Goal: Transaction & Acquisition: Download file/media

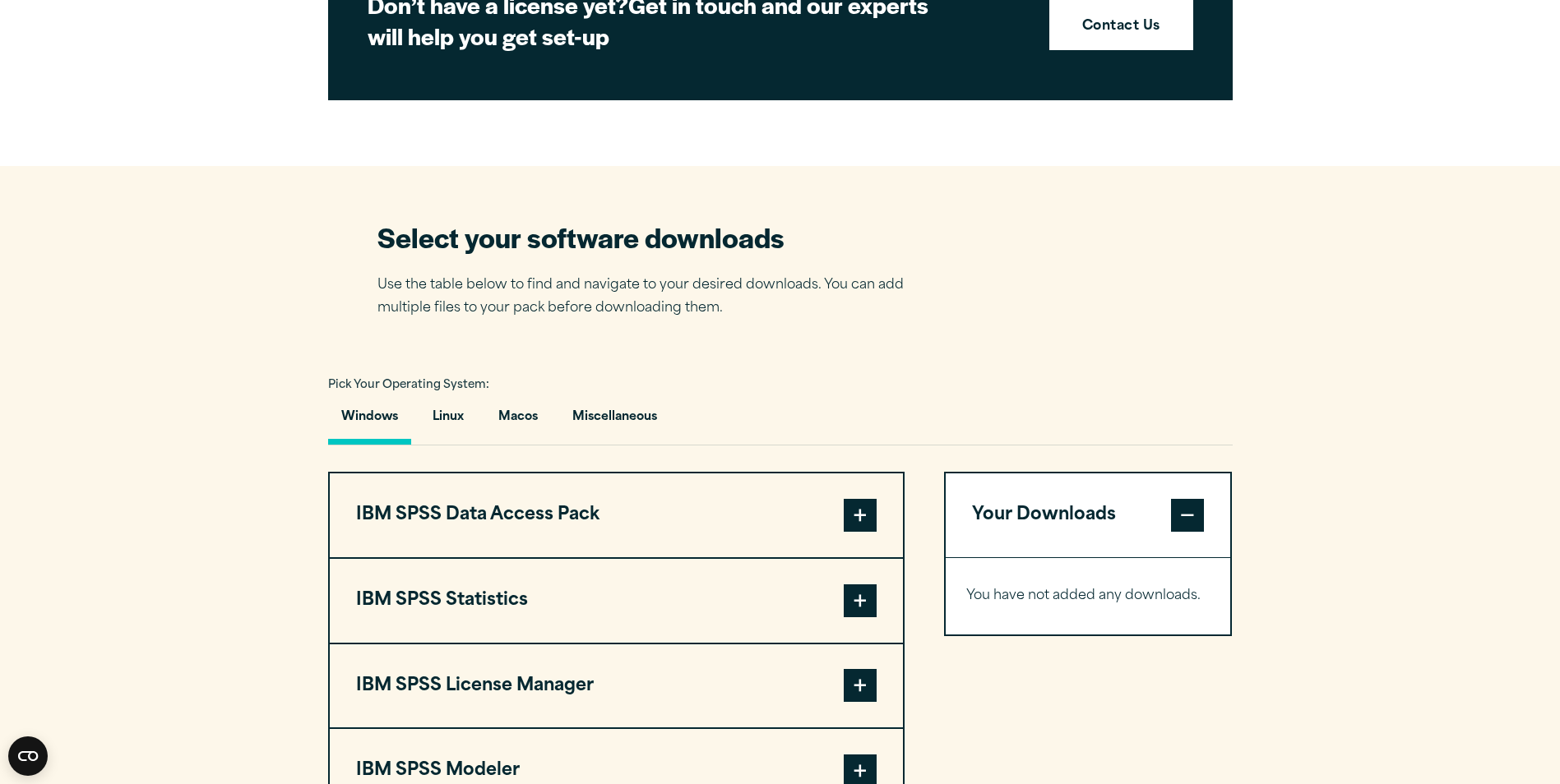
scroll to position [904, 0]
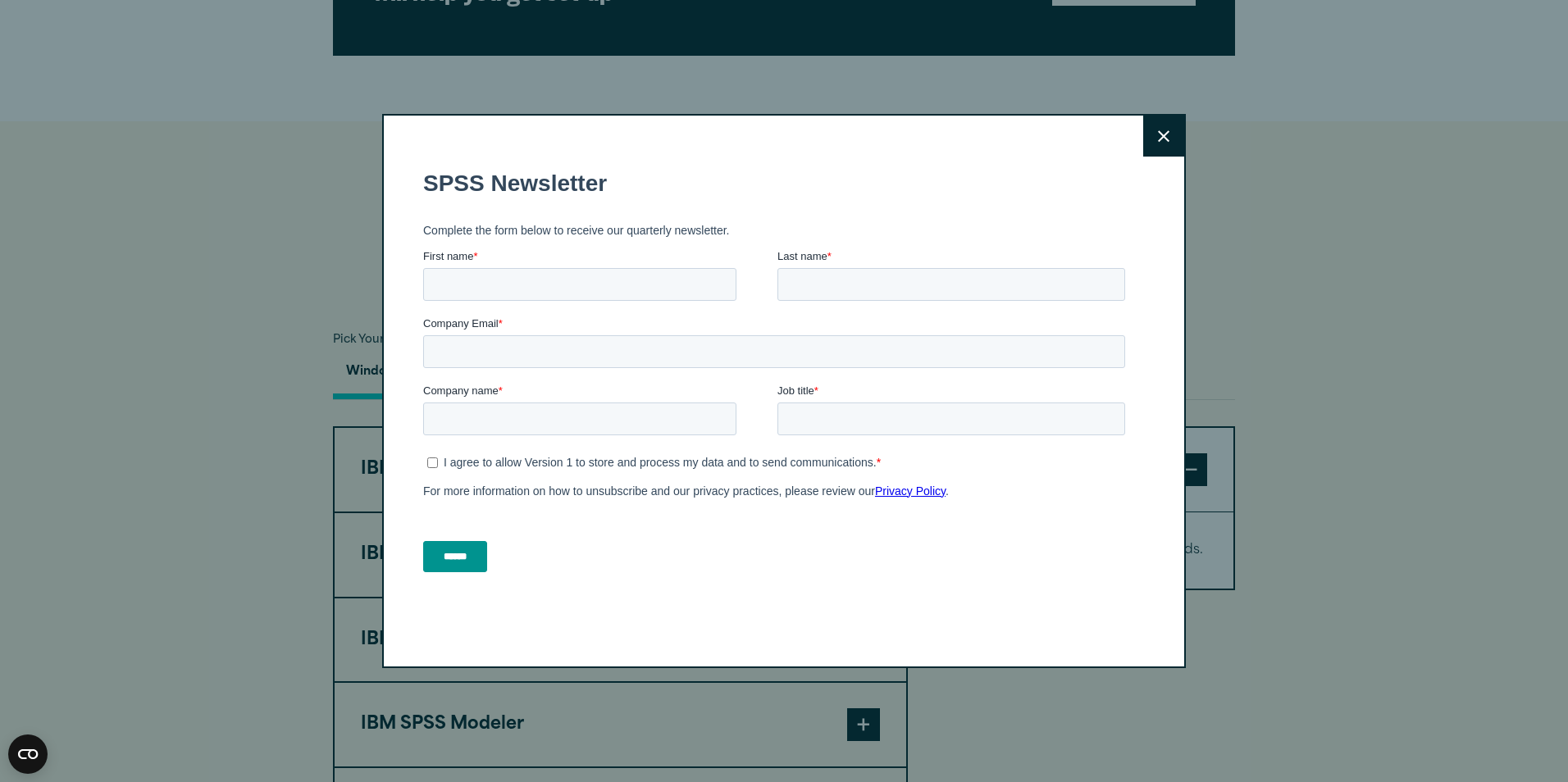
click at [1166, 136] on button "Close" at bounding box center [1164, 136] width 41 height 41
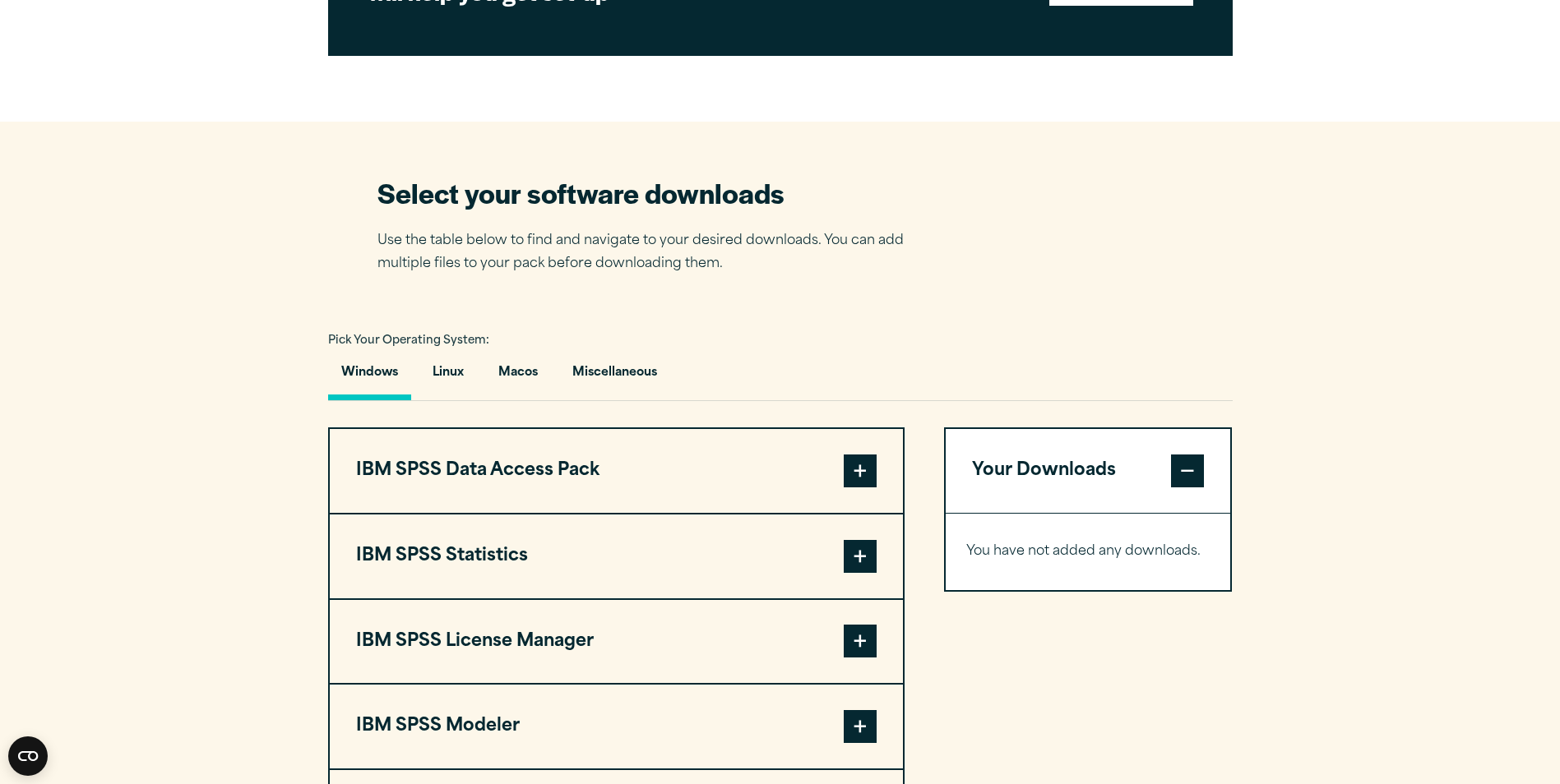
click at [381, 378] on button "Windows" at bounding box center [369, 377] width 83 height 47
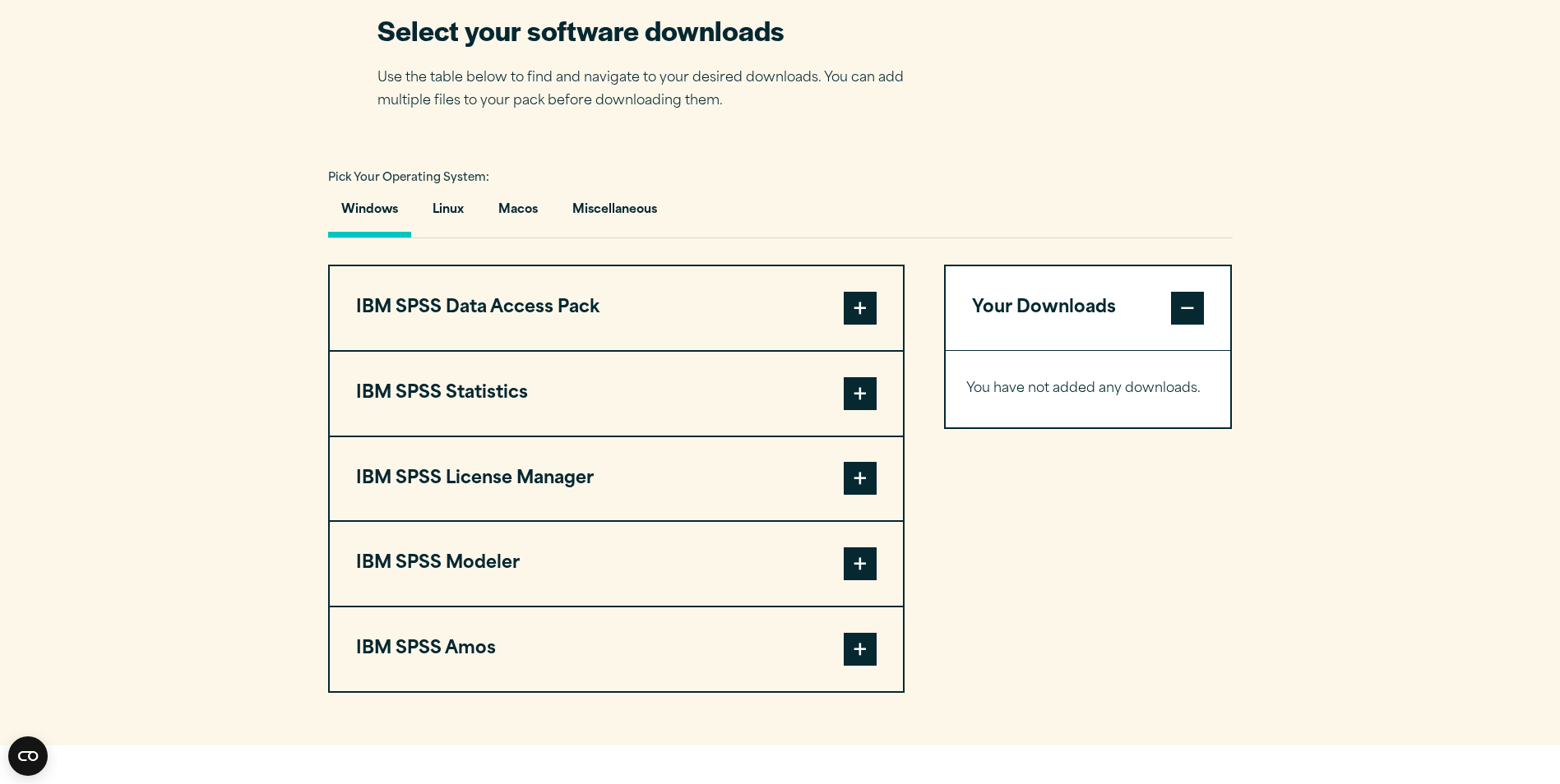
scroll to position [1068, 0]
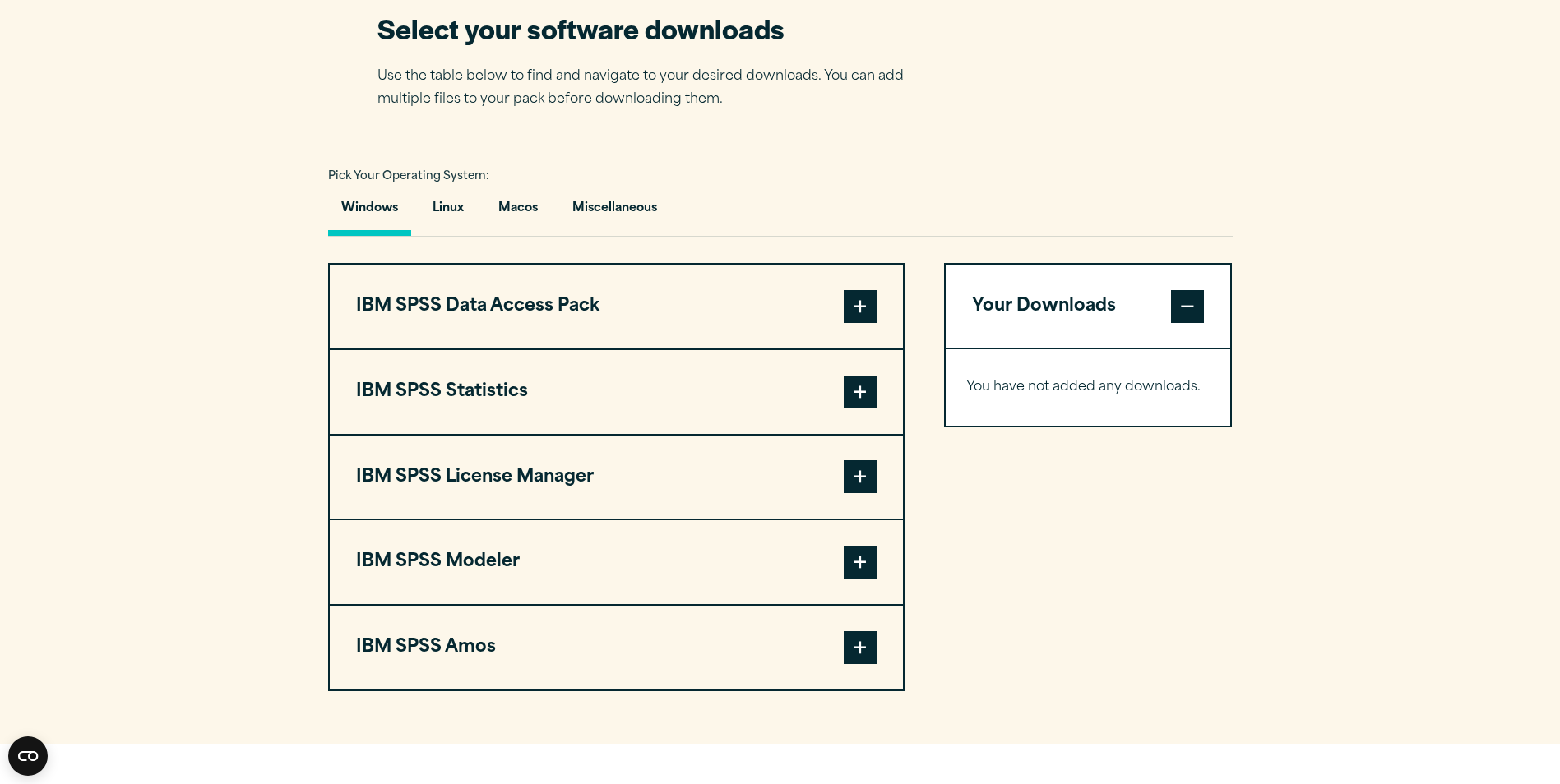
click at [855, 400] on span at bounding box center [860, 392] width 33 height 33
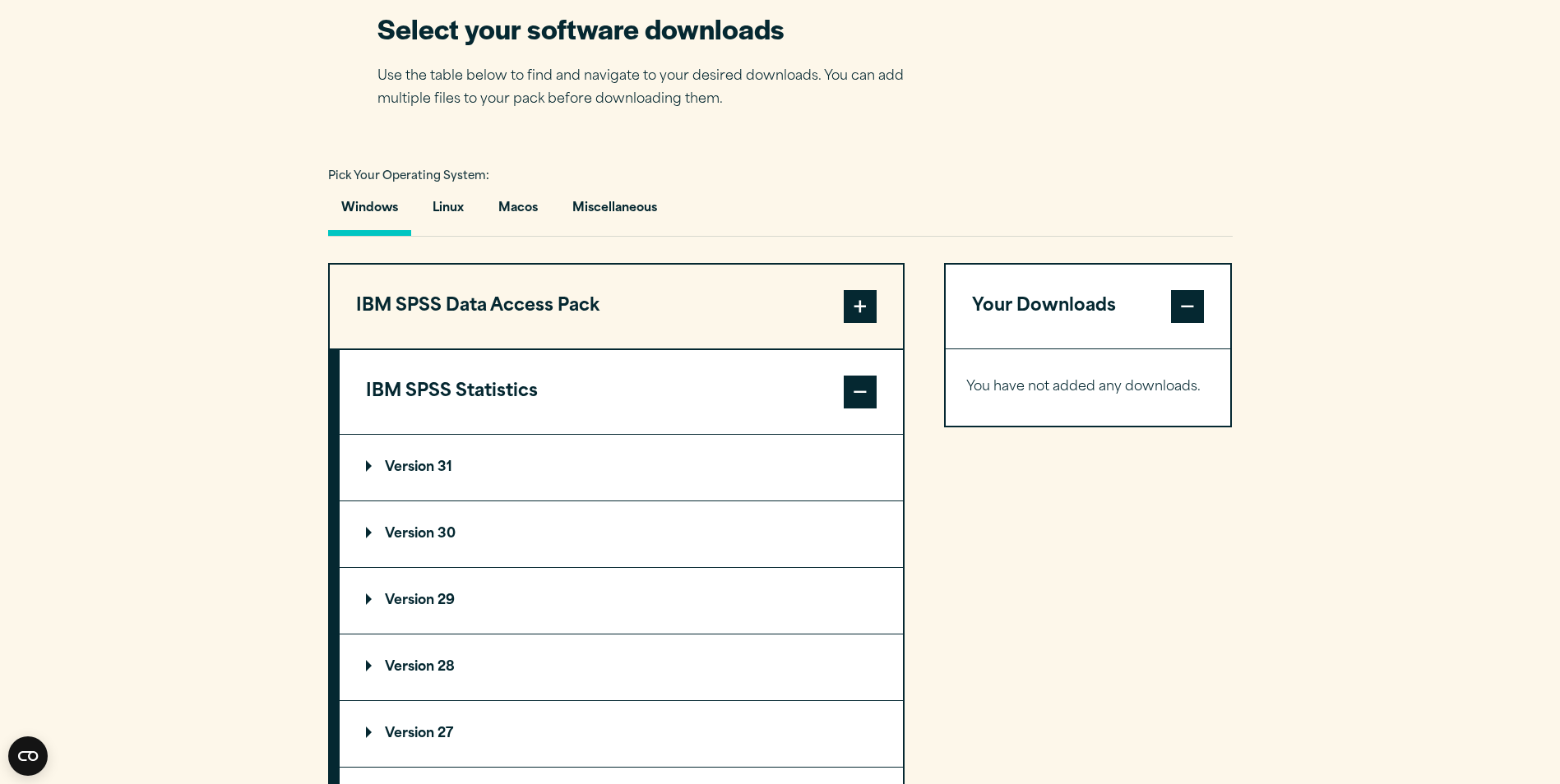
click at [389, 457] on summary "Version 31" at bounding box center [621, 468] width 563 height 66
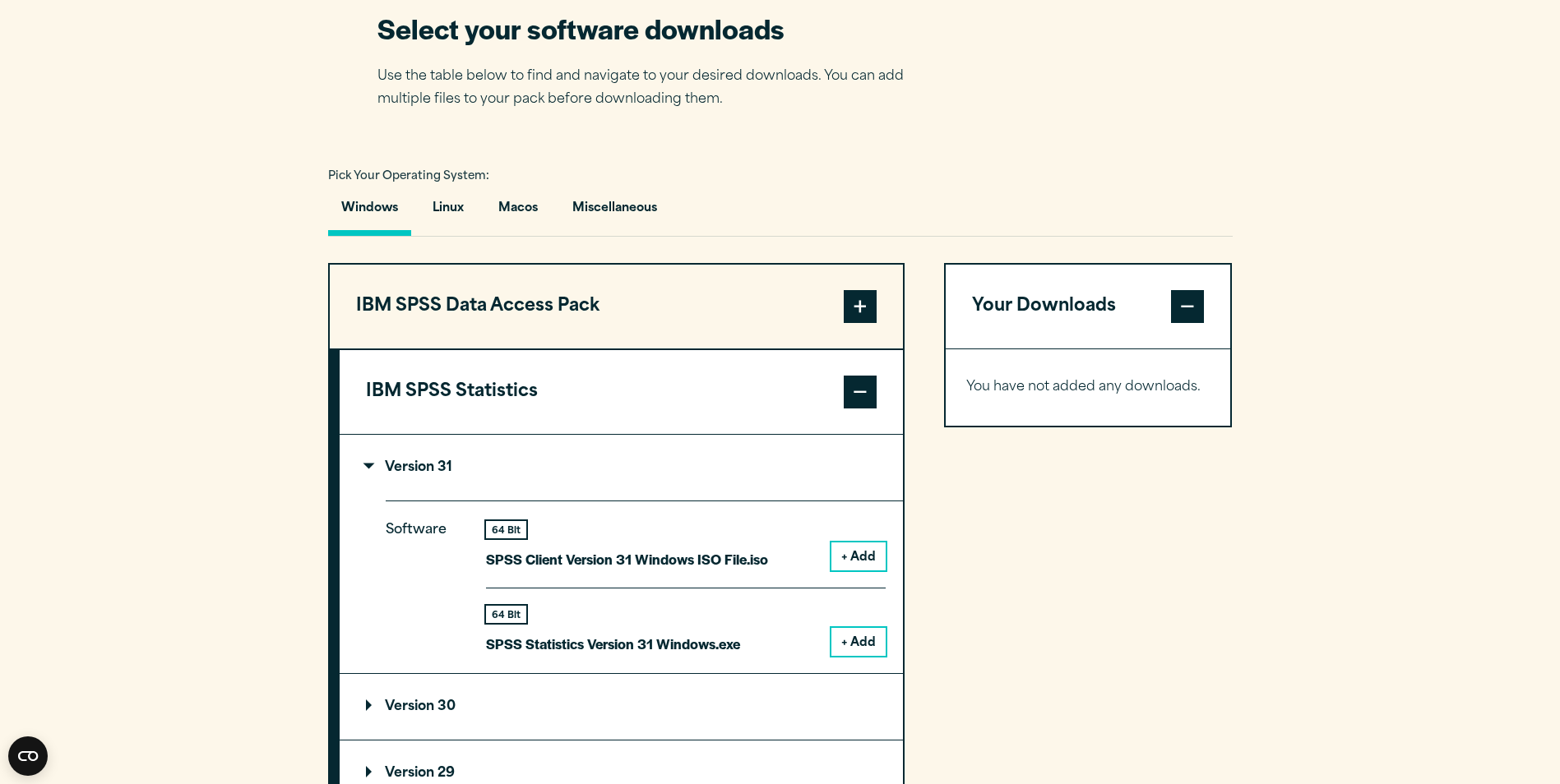
click at [857, 640] on button "+ Add" at bounding box center [859, 642] width 54 height 28
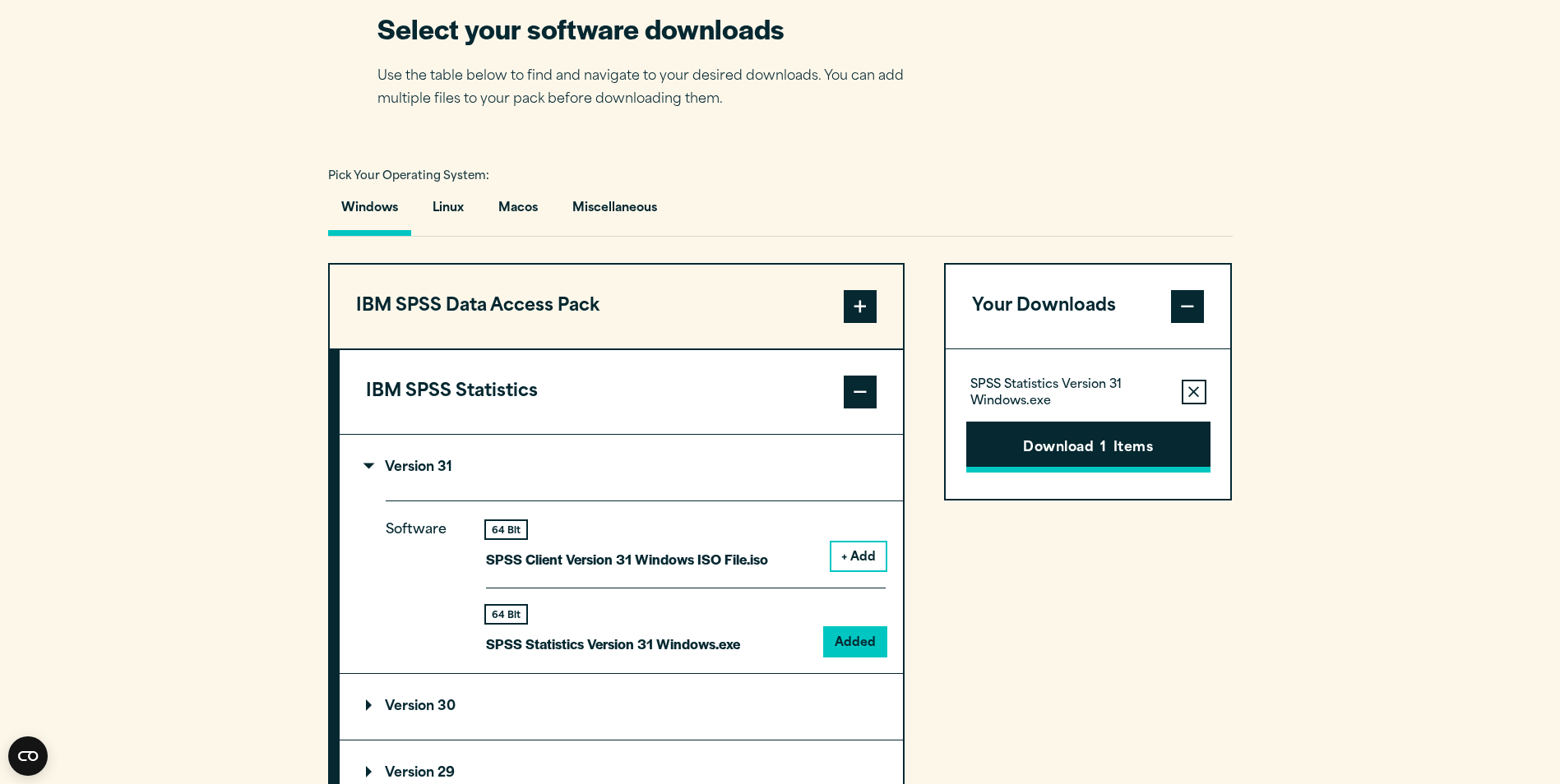
click at [1129, 452] on button "Download 1 Items" at bounding box center [1088, 447] width 244 height 51
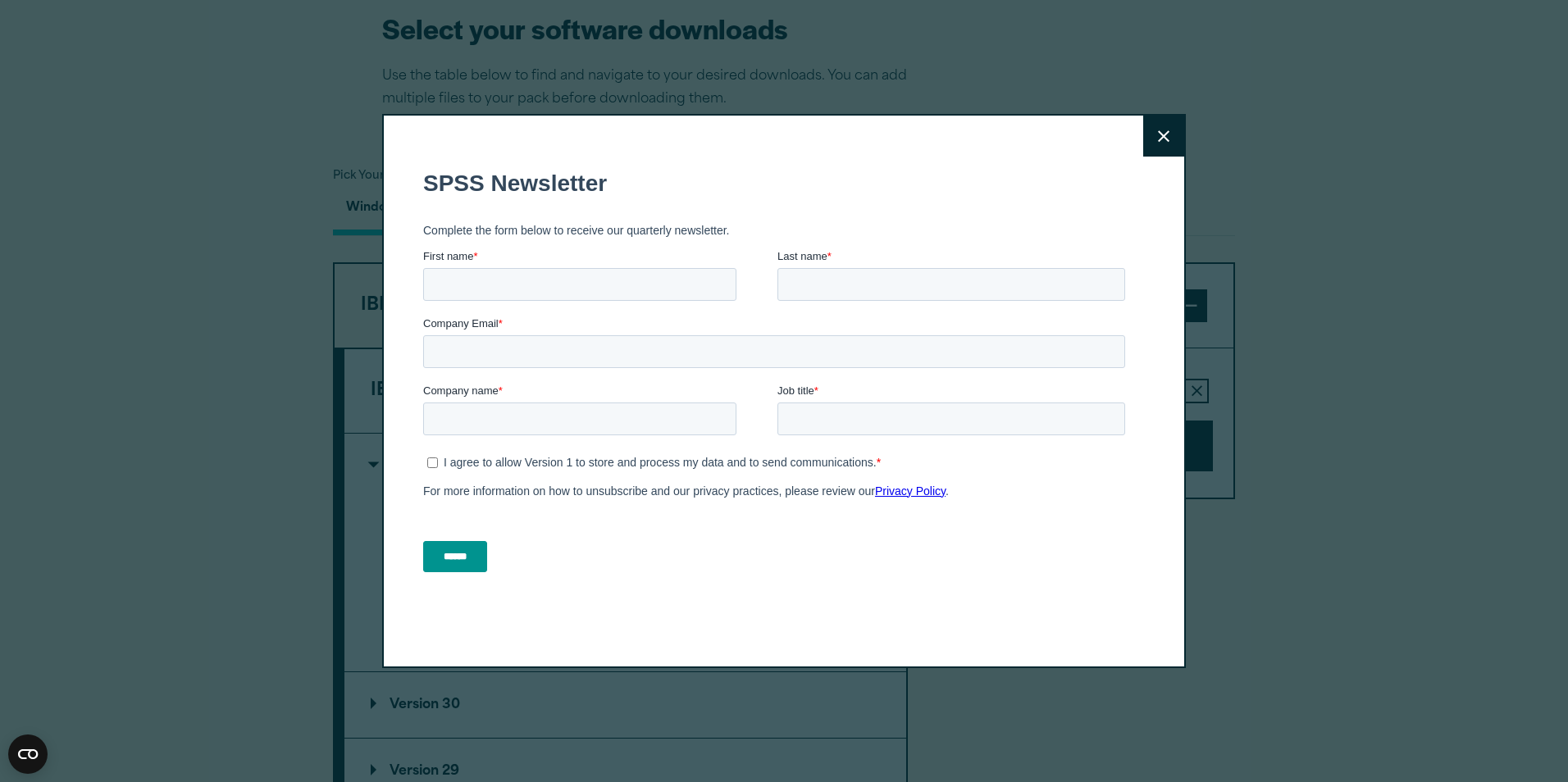
click at [1146, 143] on button "Close" at bounding box center [1164, 136] width 41 height 41
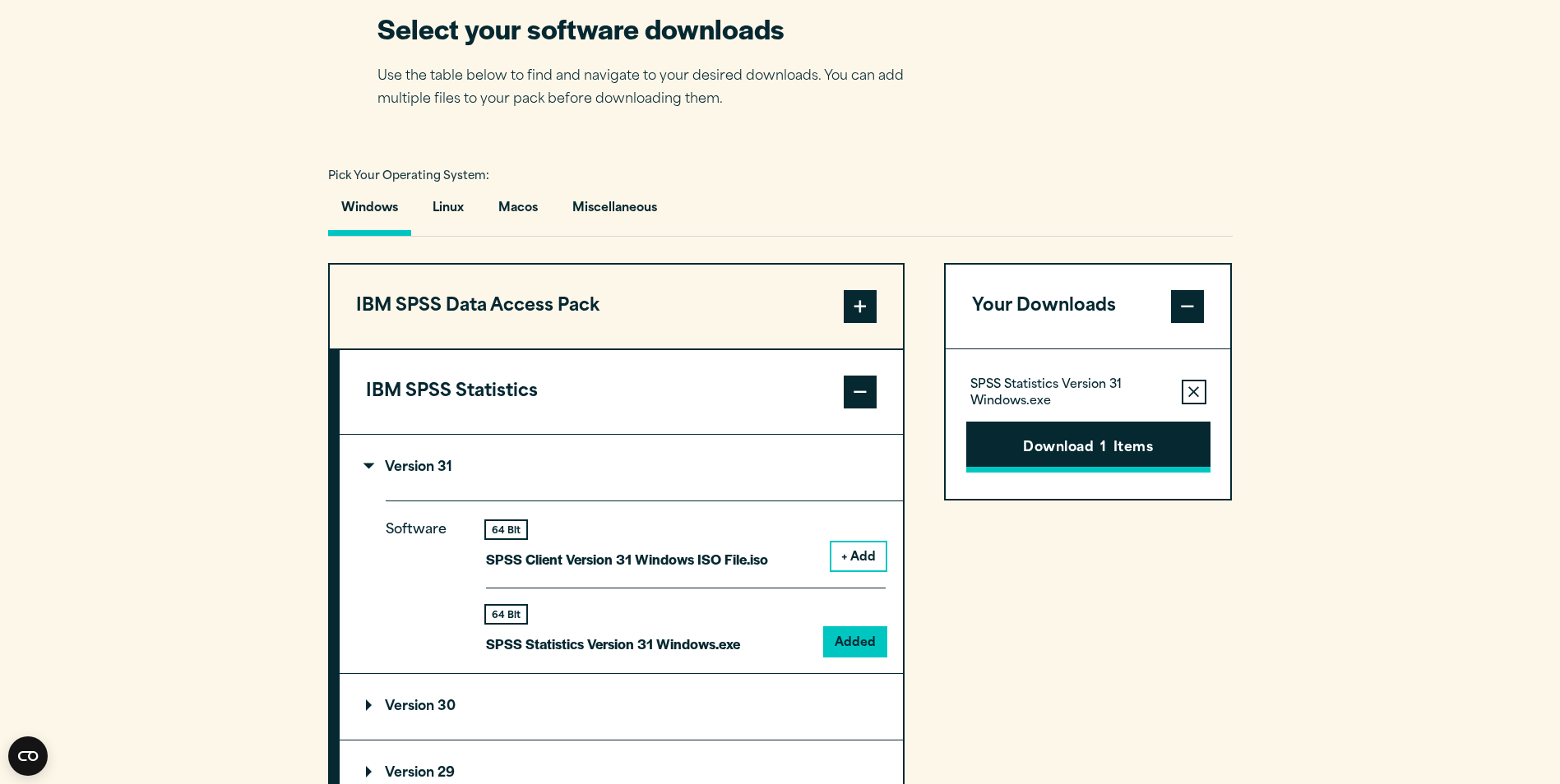
click at [1180, 442] on button "Download 1 Items" at bounding box center [1088, 447] width 244 height 51
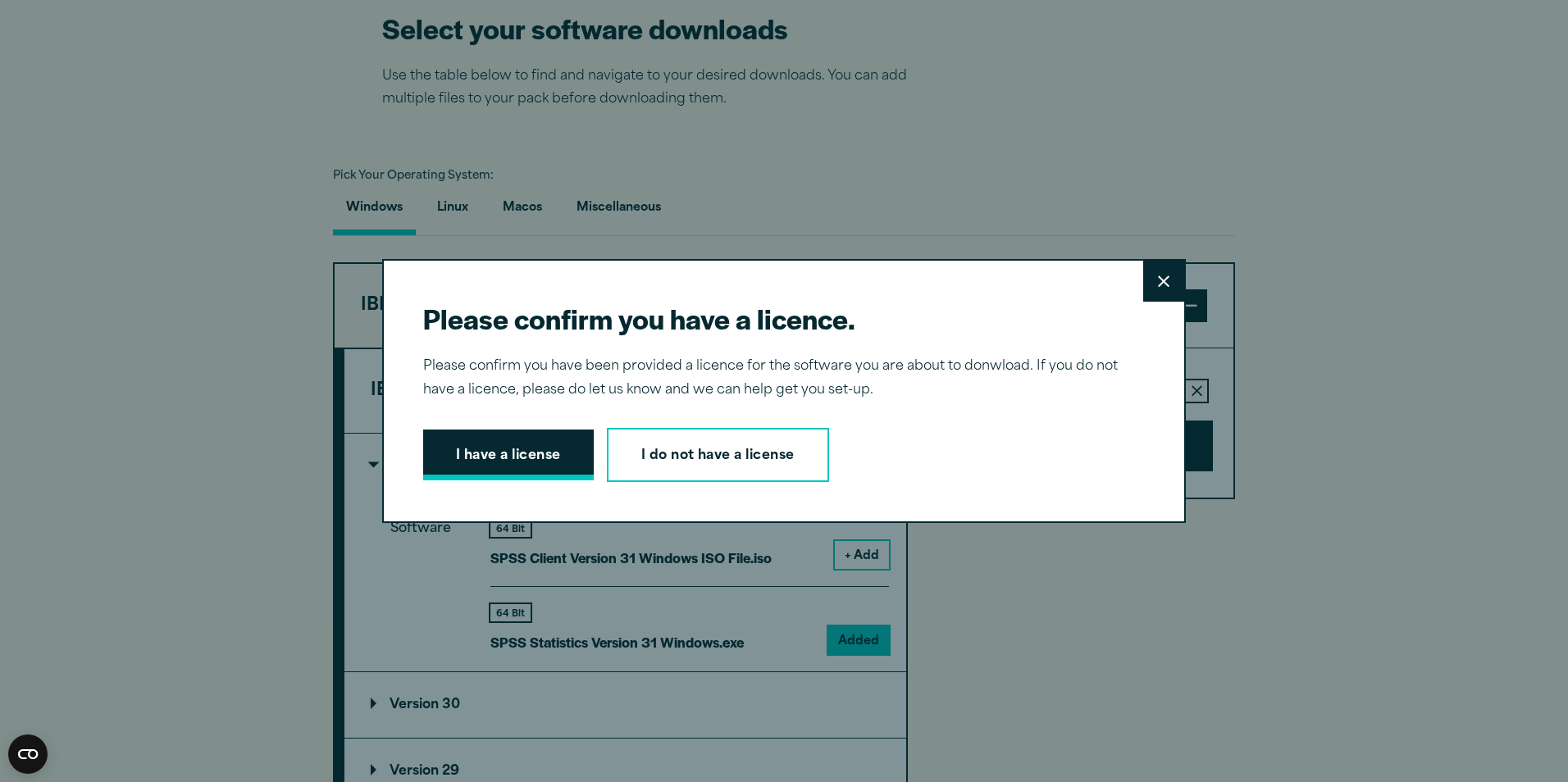
click at [489, 463] on button "I have a license" at bounding box center [509, 454] width 171 height 51
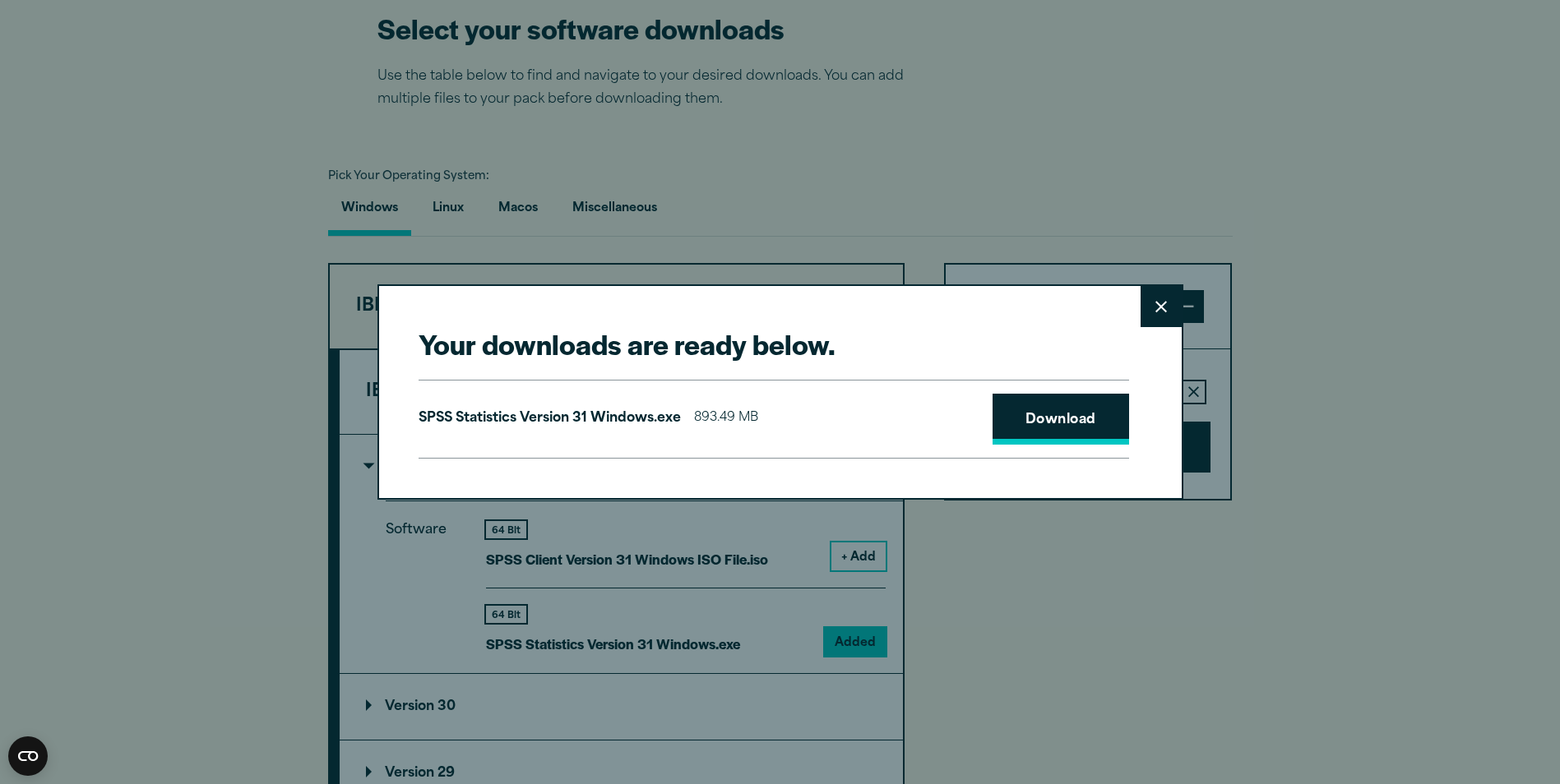
click at [1059, 422] on link "Download" at bounding box center [1061, 419] width 137 height 51
